Goal: Task Accomplishment & Management: Manage account settings

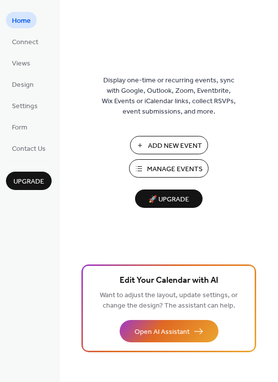
click at [152, 169] on span "Manage Events" at bounding box center [175, 169] width 56 height 10
click at [27, 38] on span "Connect" at bounding box center [25, 42] width 26 height 10
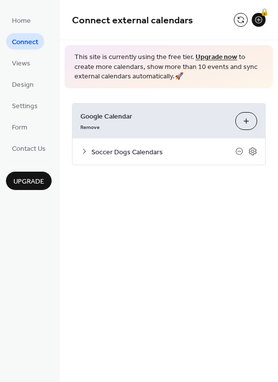
click at [251, 144] on div "Soccer Dogs Calendars" at bounding box center [168, 151] width 193 height 26
click at [252, 147] on icon at bounding box center [252, 151] width 9 height 9
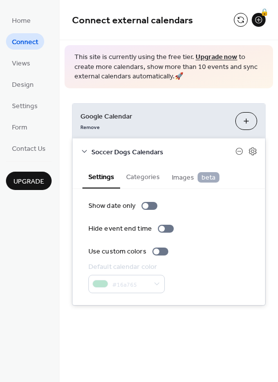
click at [107, 152] on span "Soccer Dogs Calendars" at bounding box center [163, 152] width 144 height 10
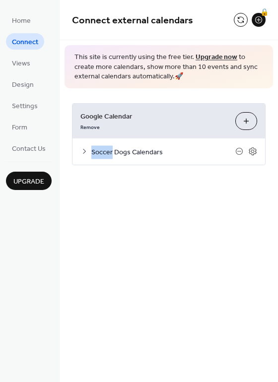
click at [106, 152] on span "Soccer Dogs Calendars" at bounding box center [163, 152] width 144 height 10
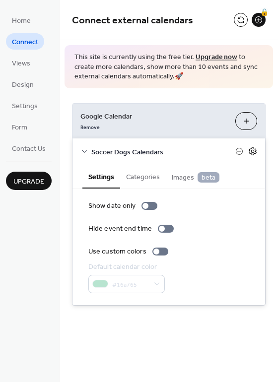
click at [250, 154] on icon at bounding box center [252, 151] width 9 height 9
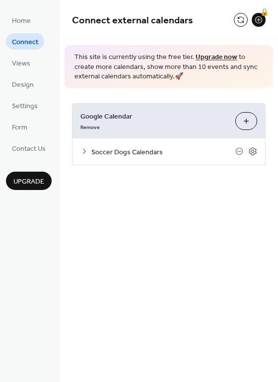
click at [247, 152] on div at bounding box center [246, 151] width 22 height 9
click at [253, 150] on icon at bounding box center [252, 151] width 9 height 9
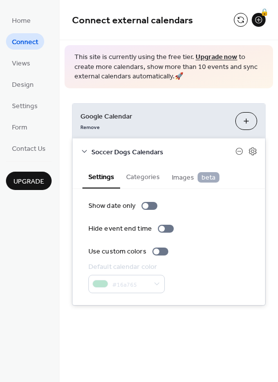
click at [245, 114] on button "Choose Calendars" at bounding box center [246, 121] width 22 height 18
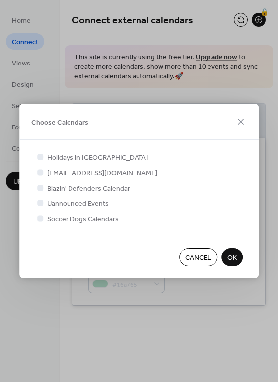
click at [198, 263] on span "Cancel" at bounding box center [198, 258] width 26 height 10
